Goal: Transaction & Acquisition: Subscribe to service/newsletter

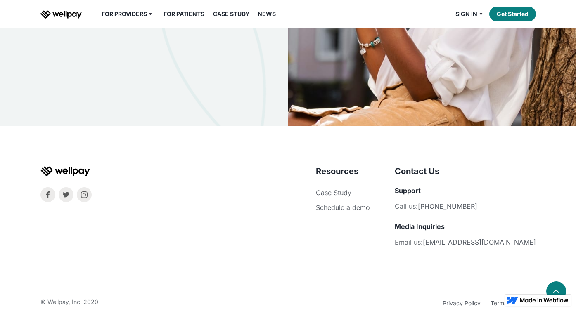
scroll to position [2463, 0]
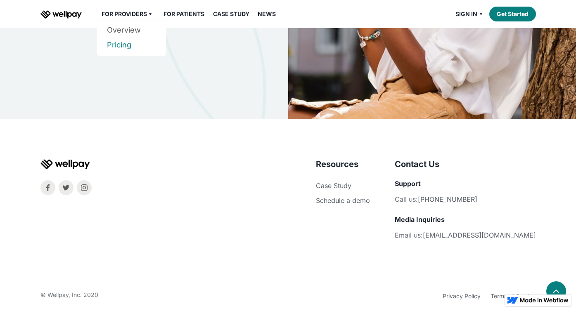
click at [127, 44] on link "Pricing" at bounding box center [131, 45] width 49 height 15
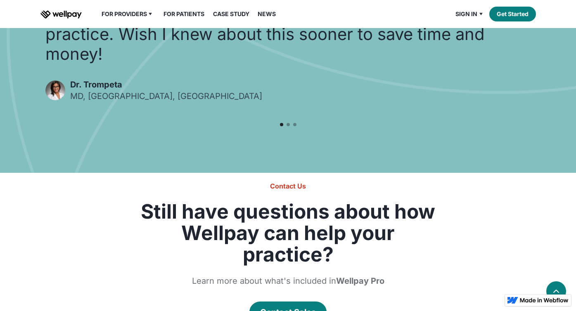
scroll to position [1090, 0]
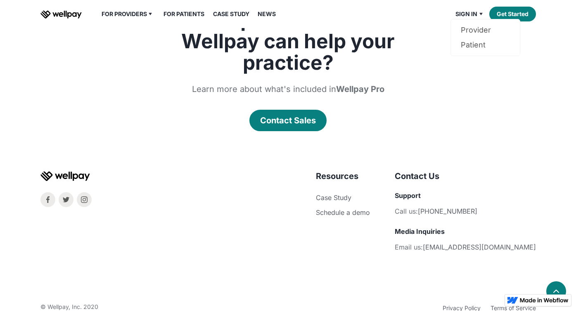
click at [466, 16] on div "Sign in" at bounding box center [466, 14] width 22 height 10
click at [468, 30] on link "Provider" at bounding box center [485, 30] width 49 height 15
click at [478, 11] on img at bounding box center [481, 14] width 10 height 10
click at [477, 10] on img at bounding box center [481, 14] width 10 height 10
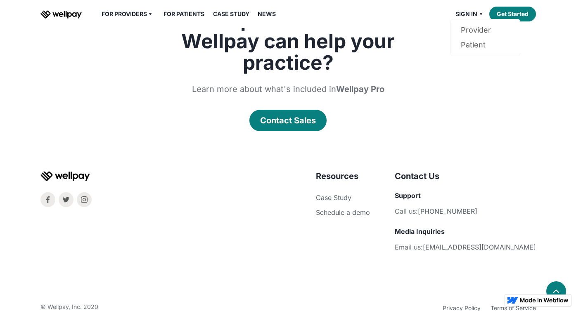
click at [475, 19] on nav "Provider Patient" at bounding box center [485, 37] width 70 height 37
click at [472, 40] on link "Patient" at bounding box center [485, 45] width 49 height 15
click at [506, 18] on link "Get Started" at bounding box center [512, 14] width 47 height 15
